Goal: Task Accomplishment & Management: Complete application form

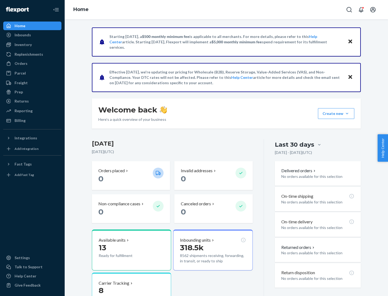
click at [347, 114] on button "Create new Create new inbound Create new order Create new product" at bounding box center [336, 113] width 36 height 11
click at [32, 35] on div "Inbounds" at bounding box center [32, 35] width 57 height 8
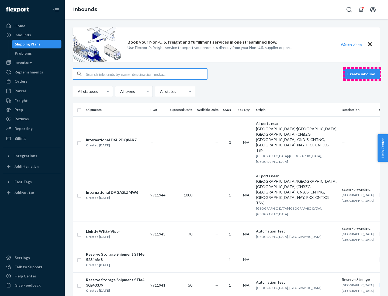
click at [362, 74] on button "Create inbound" at bounding box center [361, 74] width 37 height 11
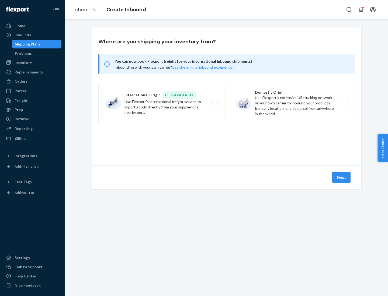
click at [292, 103] on label "Domestic Origin Use Flexport’s extensive US trucking network or your own carrie…" at bounding box center [292, 103] width 126 height 40
click at [344, 103] on input "Domestic Origin Use Flexport’s extensive US trucking network or your own carrie…" at bounding box center [346, 104] width 4 height 4
radio input "true"
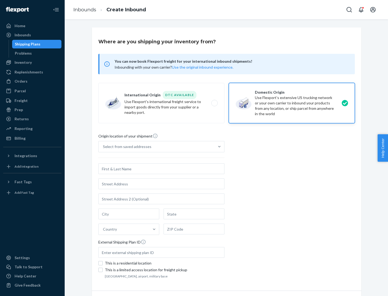
click at [126, 147] on div "Select from saved addresses" at bounding box center [127, 146] width 48 height 5
click at [103, 147] on input "Select from saved addresses" at bounding box center [103, 146] width 1 height 5
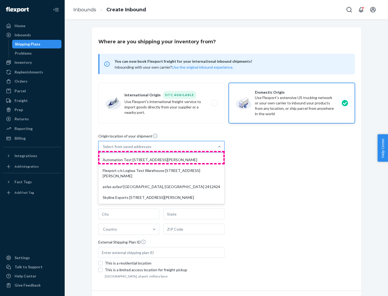
scroll to position [2, 0]
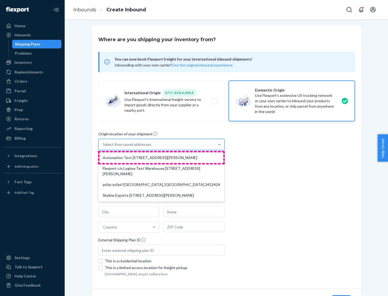
click at [161, 158] on div "Automation Test [STREET_ADDRESS][PERSON_NAME]" at bounding box center [161, 157] width 124 height 11
click at [103, 147] on input "option Automation Test [STREET_ADDRESS][PERSON_NAME] focused, 1 of 4. 4 results…" at bounding box center [103, 144] width 1 height 5
type input "Automation Test"
type input "[STREET_ADDRESS][PERSON_NAME]"
type input "9th Floor"
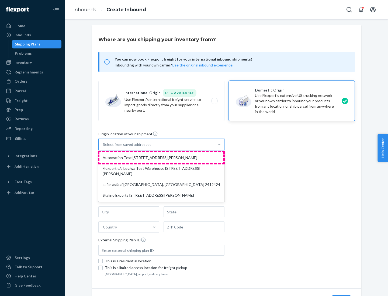
type input "[GEOGRAPHIC_DATA]"
type input "CA"
type input "94104"
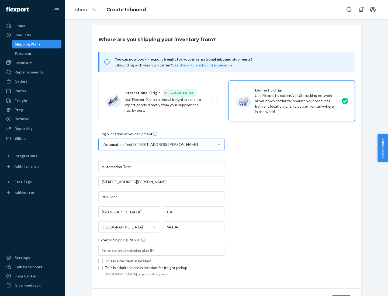
scroll to position [32, 0]
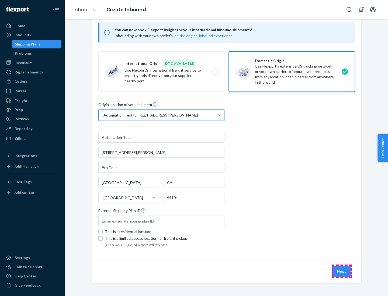
click at [342, 271] on button "Next" at bounding box center [341, 271] width 18 height 11
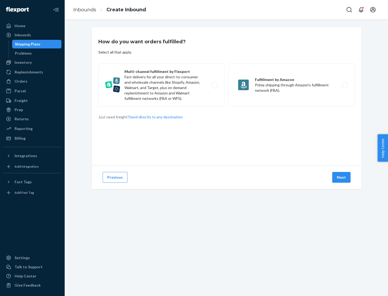
click at [161, 85] on label "Multi-channel fulfillment by Flexport Fast delivery for all your direct-to-cons…" at bounding box center [161, 85] width 126 height 43
click at [214, 85] on input "Multi-channel fulfillment by Flexport Fast delivery for all your direct-to-cons…" at bounding box center [216, 85] width 4 height 4
radio input "true"
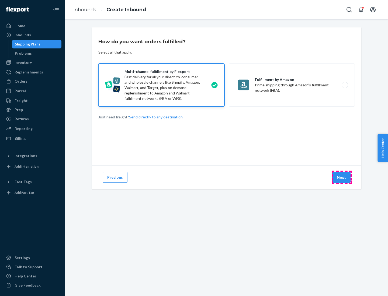
click at [342, 177] on button "Next" at bounding box center [341, 177] width 18 height 11
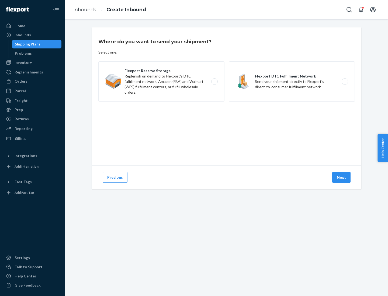
click at [292, 82] on label "Flexport DTC Fulfillment Network Send your shipment directly to Flexport's dire…" at bounding box center [292, 81] width 126 height 40
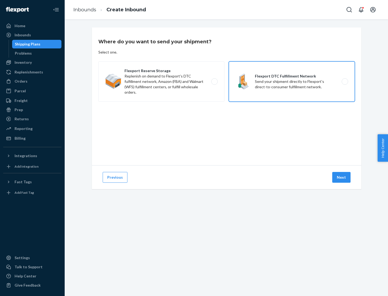
click at [344, 82] on input "Flexport DTC Fulfillment Network Send your shipment directly to Flexport's dire…" at bounding box center [346, 82] width 4 height 4
radio input "true"
click at [342, 177] on button "Next" at bounding box center [341, 177] width 18 height 11
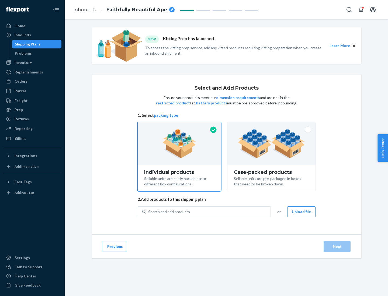
click at [271, 144] on img at bounding box center [271, 144] width 67 height 30
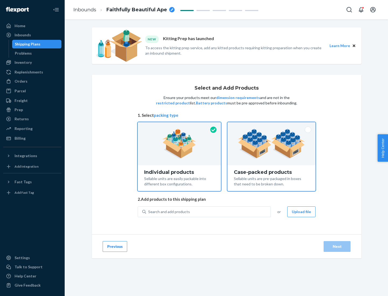
click at [271, 126] on input "Case-packed products Sellable units are pre-packaged in boxes that need to be b…" at bounding box center [272, 124] width 4 height 4
radio input "true"
radio input "false"
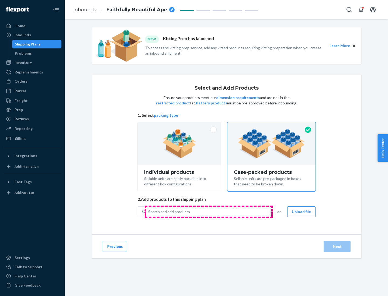
click at [208, 212] on div "Search and add products" at bounding box center [208, 212] width 124 height 10
click at [149, 212] on input "Search and add products" at bounding box center [148, 211] width 1 height 5
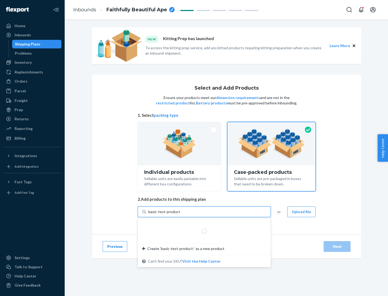
type input "basic-test-product-1"
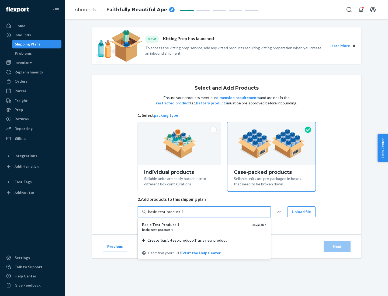
click at [195, 230] on div "basic - test - product - 1" at bounding box center [194, 230] width 105 height 5
click at [183, 215] on input "basic-test-product-1" at bounding box center [165, 211] width 34 height 5
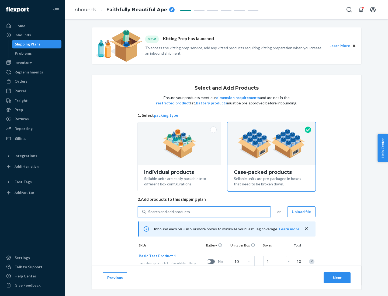
scroll to position [19, 0]
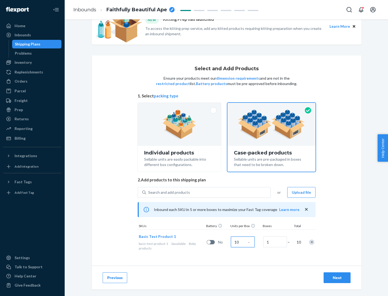
type input "10"
type input "7"
click at [337, 278] on div "Next" at bounding box center [337, 277] width 18 height 5
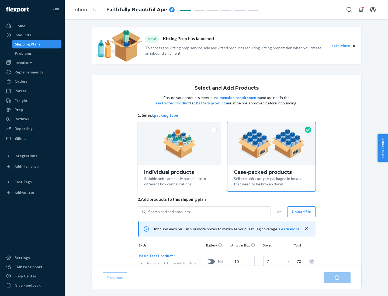
radio input "true"
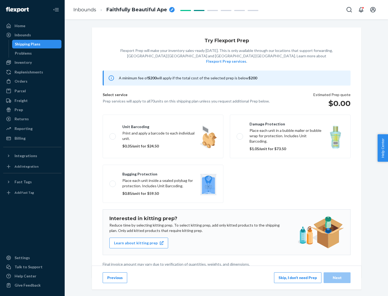
scroll to position [1, 0]
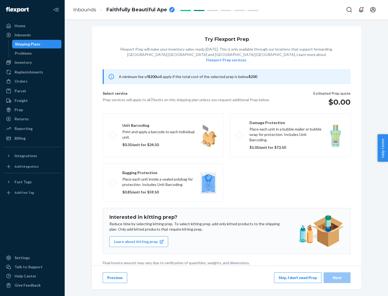
click at [163, 172] on label "Bagging protection Place each unit inside a sealed polybag for protection. Incl…" at bounding box center [163, 182] width 121 height 38
click at [113, 181] on input "Bagging protection Place each unit inside a sealed polybag for protection. Incl…" at bounding box center [111, 183] width 4 height 4
checkbox input "true"
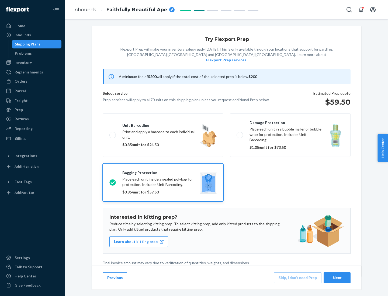
click at [337, 278] on div "Next" at bounding box center [337, 277] width 18 height 5
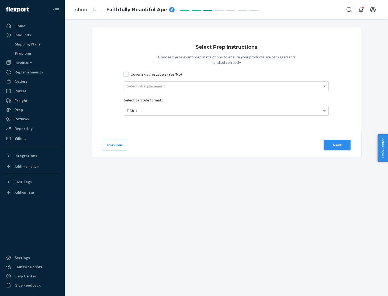
click at [126, 74] on input "Cover Existing Labels (Yes/No)" at bounding box center [126, 74] width 4 height 4
checkbox input "true"
click at [226, 86] on div "Select label placement" at bounding box center [226, 86] width 204 height 9
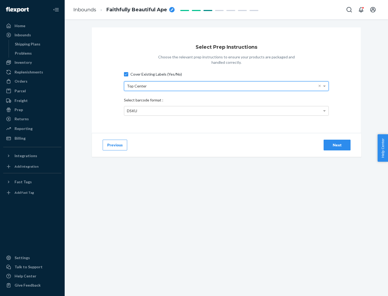
click at [226, 111] on div "DSKU" at bounding box center [226, 110] width 204 height 9
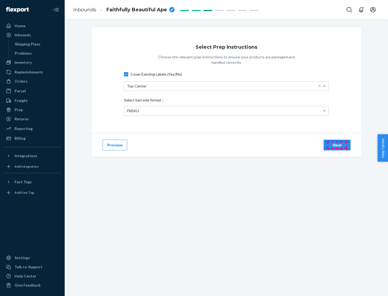
click at [337, 145] on div "Next" at bounding box center [337, 144] width 18 height 5
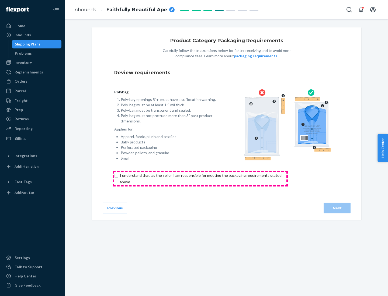
click at [200, 179] on input "checkbox" at bounding box center [203, 178] width 179 height 13
checkbox input "true"
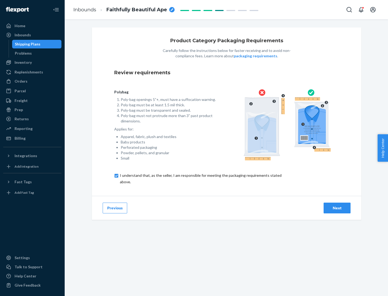
click at [337, 208] on div "Next" at bounding box center [337, 208] width 18 height 5
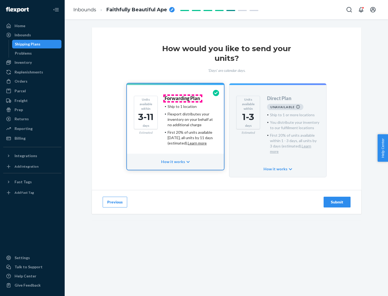
click at [183, 98] on h4 "Forwarding Plan" at bounding box center [182, 98] width 35 height 5
click at [337, 200] on div "Submit" at bounding box center [337, 202] width 18 height 5
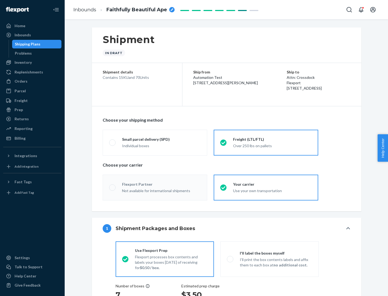
radio input "true"
radio input "false"
radio input "true"
radio input "false"
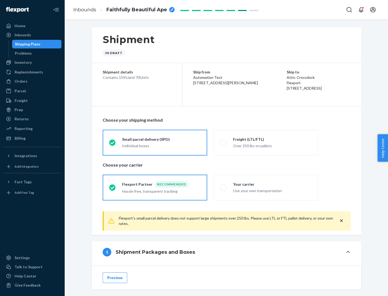
click at [266, 142] on div "Over 250 lbs on pallets" at bounding box center [272, 145] width 79 height 6
click at [224, 142] on input "Freight (LTL/FTL) Over 250 lbs on pallets" at bounding box center [222, 143] width 4 height 4
radio input "true"
radio input "false"
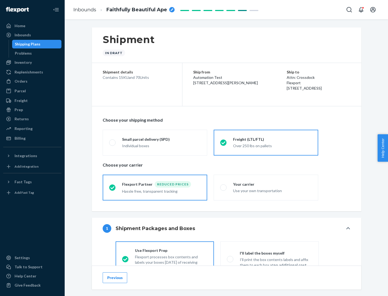
scroll to position [30, 0]
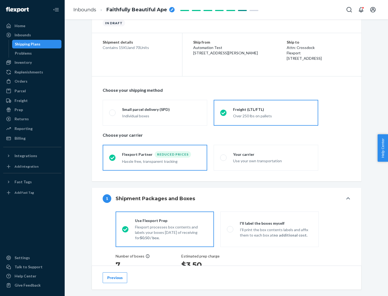
click at [155, 158] on div "Hassle free, transparent tracking" at bounding box center [161, 161] width 79 height 6
click at [113, 158] on input "Flexport Partner Reduced prices Hassle free, transparent tracking" at bounding box center [111, 158] width 4 height 4
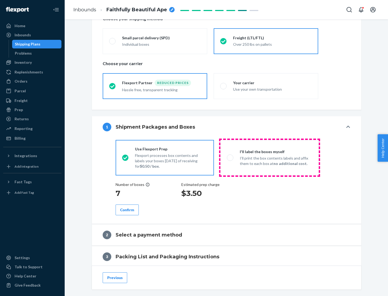
click at [269, 158] on p "I’ll print the box contents labels and affix them to each box at no additional …" at bounding box center [276, 161] width 72 height 11
click at [230, 158] on input "I'll label the boxes myself I’ll print the box contents labels and affix them t…" at bounding box center [229, 158] width 4 height 4
radio input "true"
radio input "false"
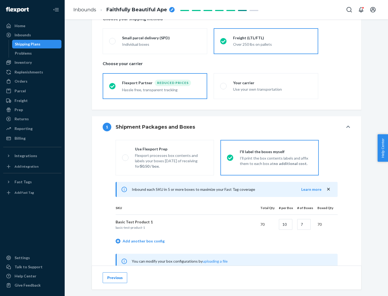
scroll to position [168, 0]
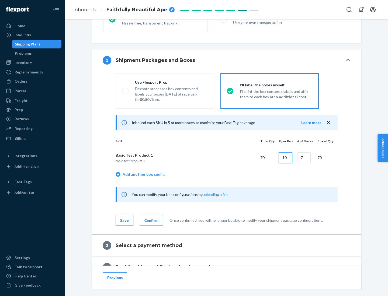
type input "10"
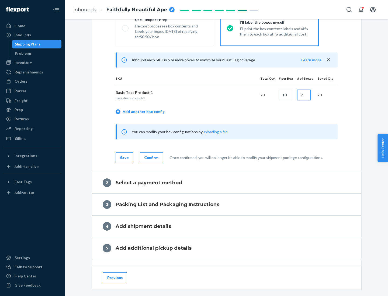
type input "7"
click at [151, 158] on div "Confirm" at bounding box center [151, 157] width 14 height 5
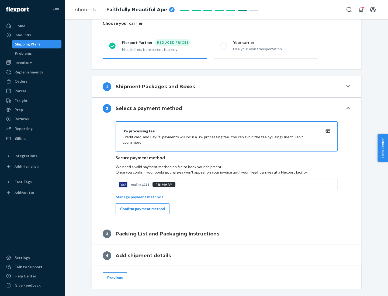
scroll to position [193, 0]
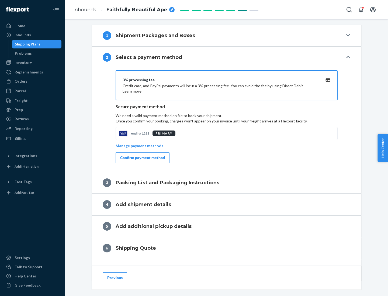
click at [142, 158] on div "Confirm payment method" at bounding box center [142, 157] width 45 height 5
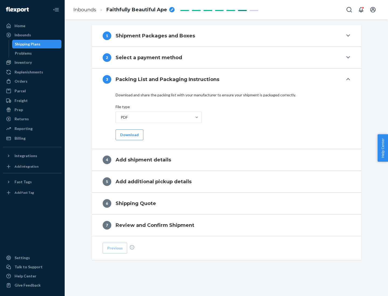
scroll to position [170, 0]
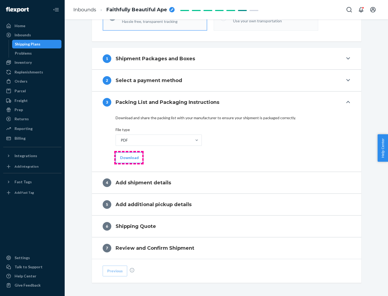
click at [129, 158] on button "Download" at bounding box center [130, 157] width 28 height 11
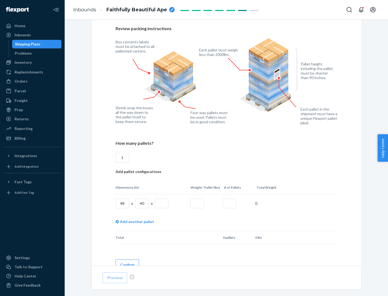
scroll to position [370, 0]
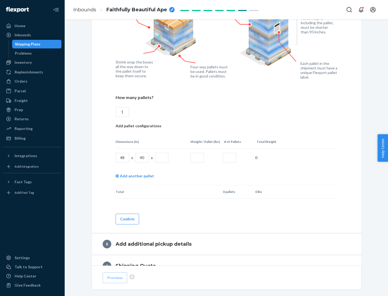
type input "1"
type input "40"
type input "200"
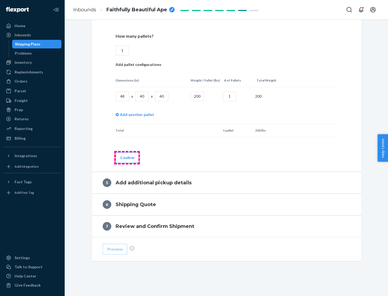
type input "1"
click at [127, 158] on button "Confirm" at bounding box center [127, 157] width 23 height 11
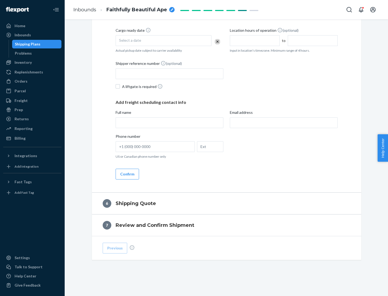
scroll to position [184, 0]
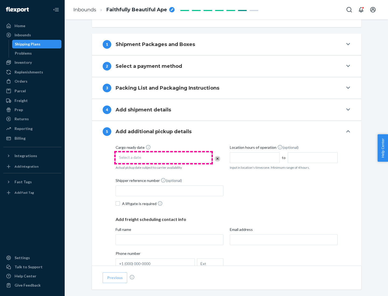
click at [163, 158] on div "Select a date" at bounding box center [164, 157] width 96 height 11
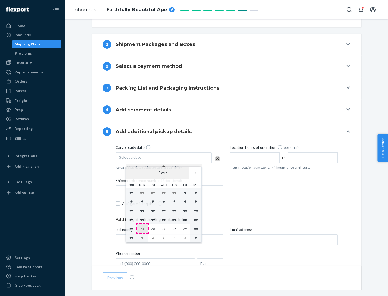
click at [142, 229] on abbr "25" at bounding box center [142, 229] width 4 height 4
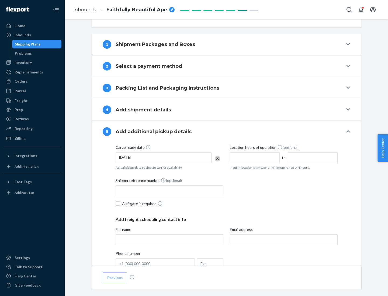
scroll to position [266, 0]
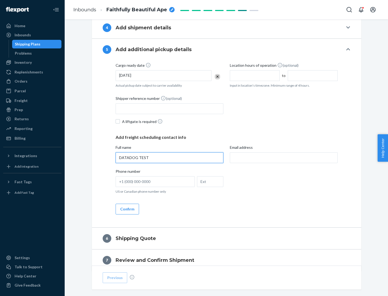
type input "DATADOG TEST"
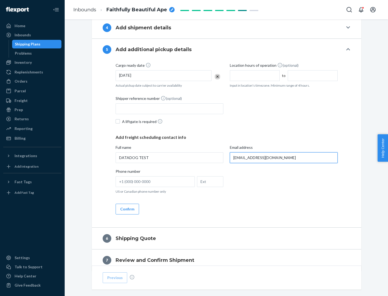
scroll to position [290, 0]
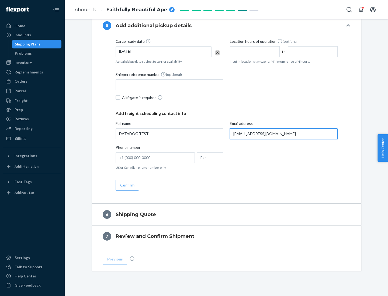
type input "[EMAIL_ADDRESS][DOMAIN_NAME]"
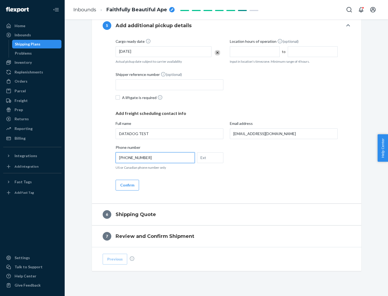
scroll to position [301, 0]
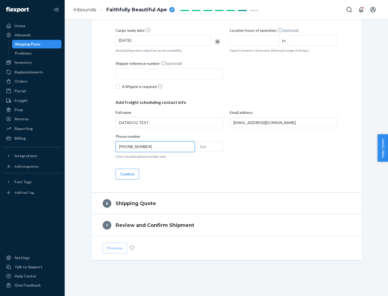
type input "[PHONE_NUMBER]"
click at [127, 174] on button "Confirm" at bounding box center [127, 174] width 23 height 11
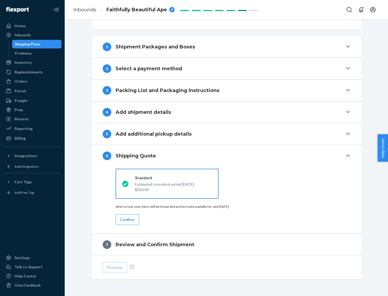
scroll to position [201, 0]
